Goal: Task Accomplishment & Management: Manage account settings

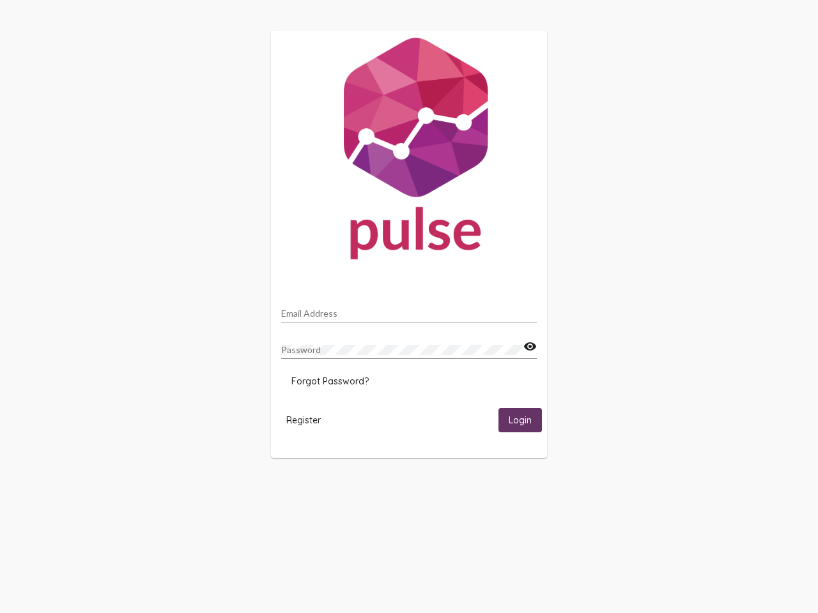
click at [409, 310] on input "Email Address" at bounding box center [409, 314] width 256 height 10
click at [530, 347] on mat-icon "visibility" at bounding box center [529, 346] width 13 height 15
click at [330, 381] on span "Forgot Password?" at bounding box center [329, 382] width 77 height 12
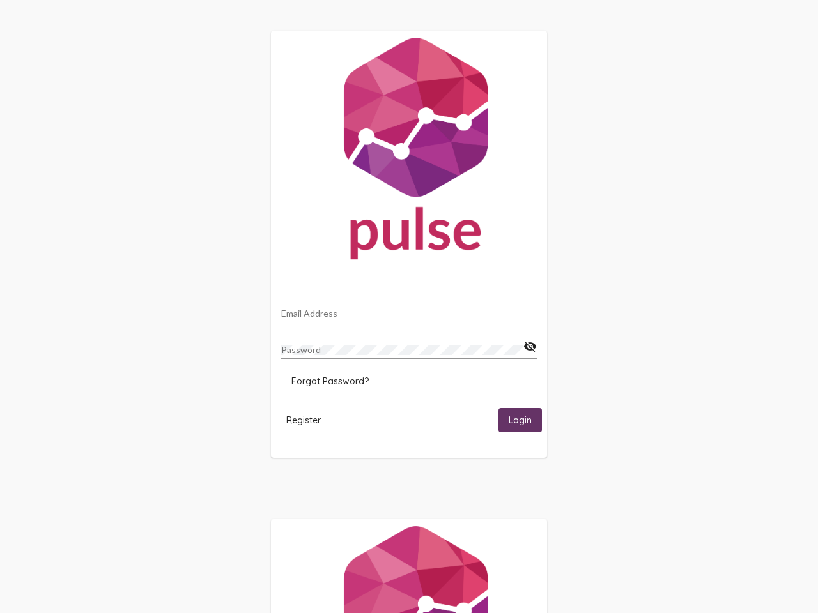
click at [303, 420] on html "Email Address Password visibility_off Forgot Password? Register Login" at bounding box center [409, 413] width 818 height 827
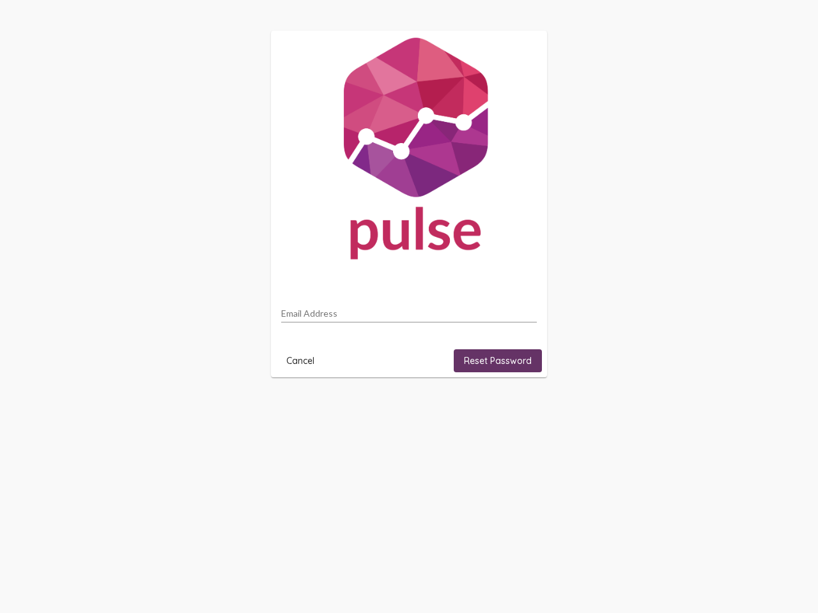
click at [520, 408] on html "Email Address Cancel Reset Password" at bounding box center [409, 204] width 818 height 408
